Goal: Information Seeking & Learning: Learn about a topic

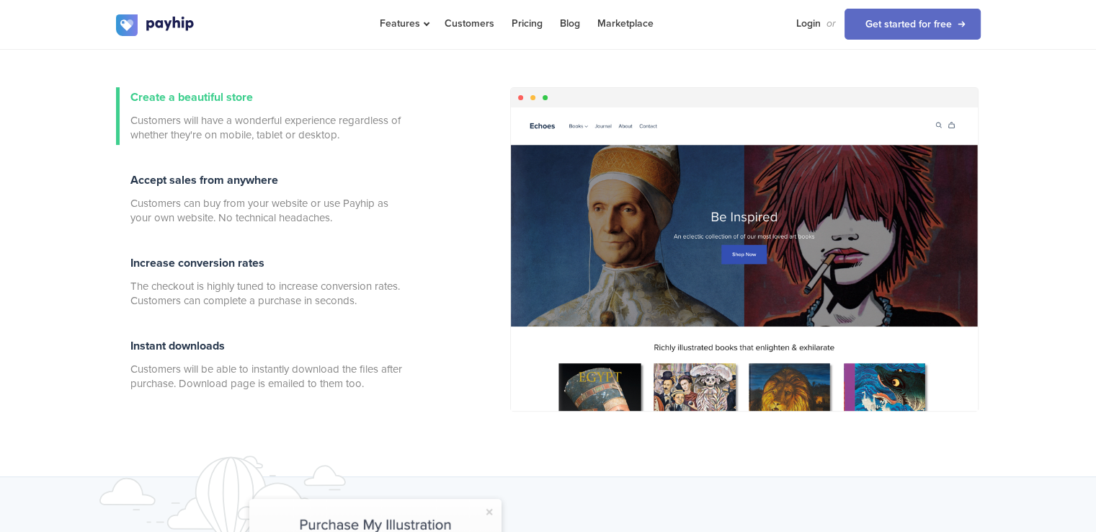
scroll to position [216, 0]
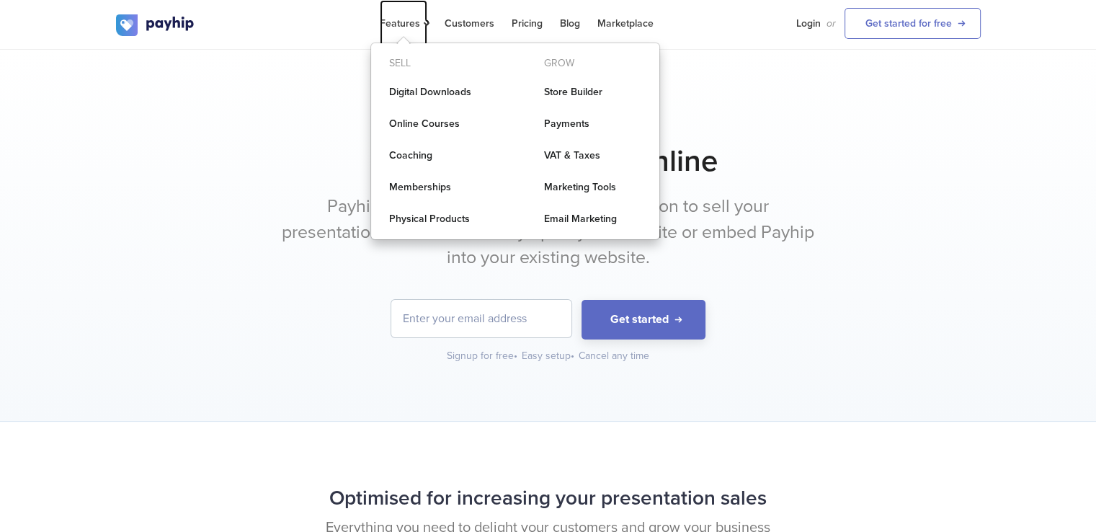
click at [414, 24] on span "Features" at bounding box center [404, 23] width 48 height 12
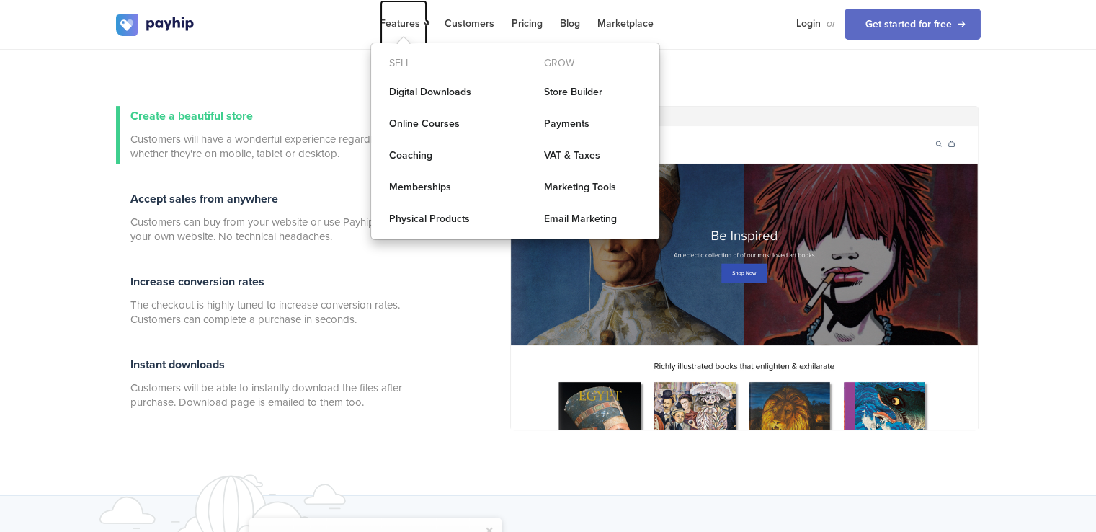
scroll to position [793, 0]
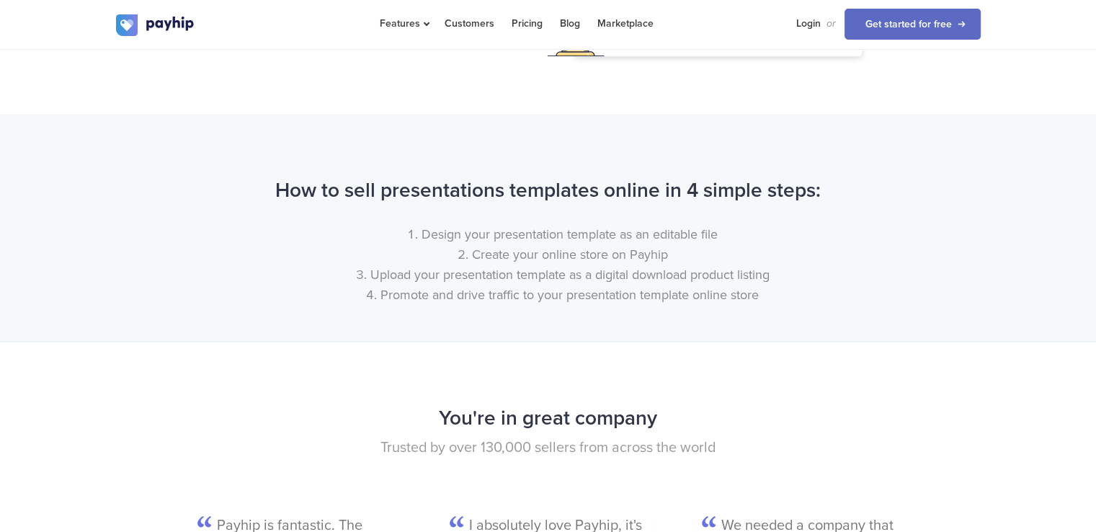
scroll to position [1657, 0]
